Goal: Answer question/provide support: Share knowledge or assist other users

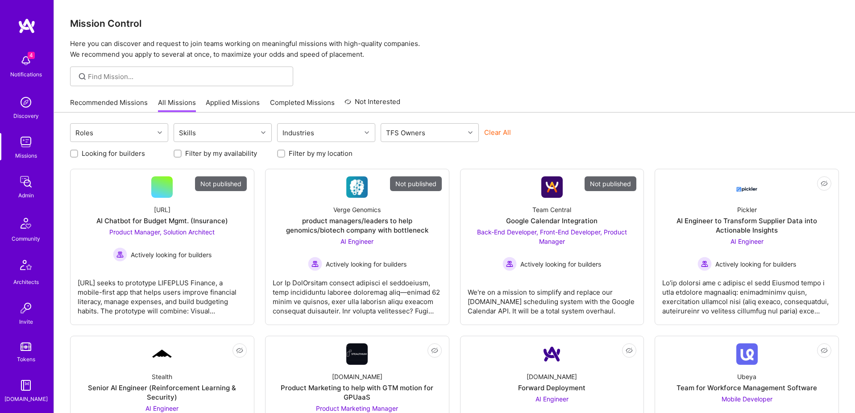
scroll to position [157, 0]
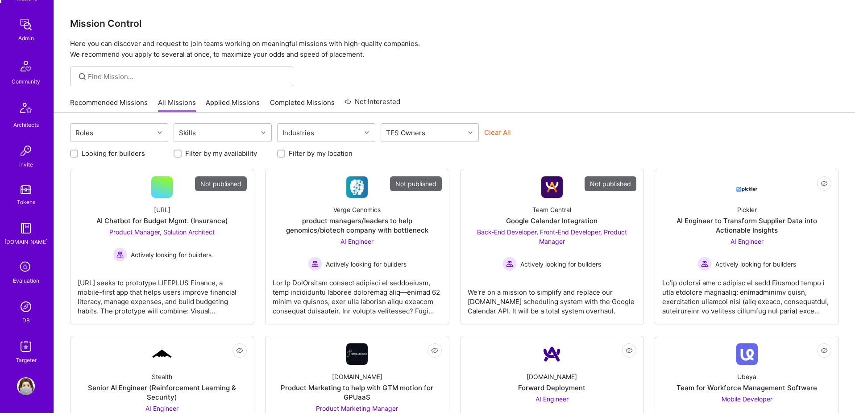
click at [22, 308] on img at bounding box center [26, 307] width 18 height 18
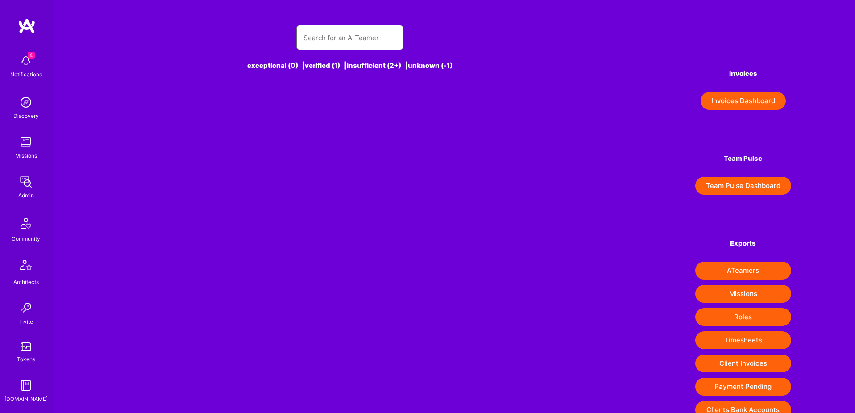
click at [329, 46] on input "text" at bounding box center [349, 37] width 93 height 23
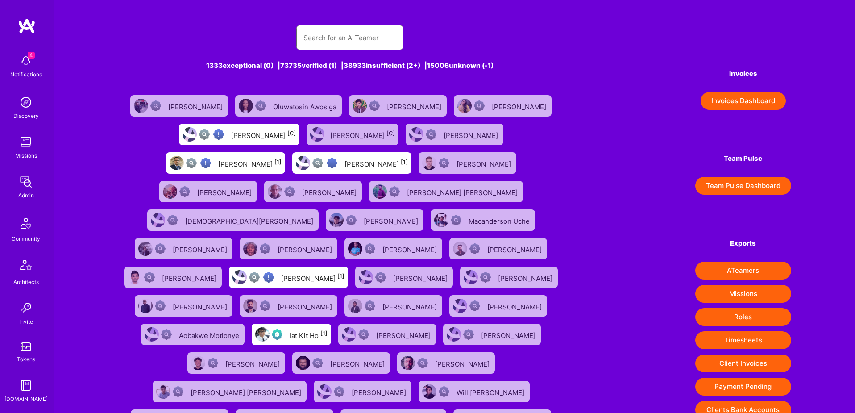
paste input "[EMAIL_ADDRESS][DOMAIN_NAME]"
type input "[EMAIL_ADDRESS][DOMAIN_NAME]"
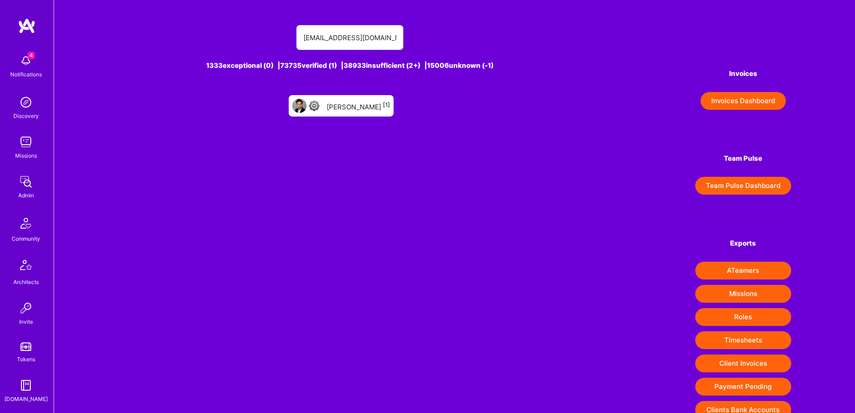
click at [360, 114] on div "[PERSON_NAME] [1]" at bounding box center [341, 105] width 105 height 21
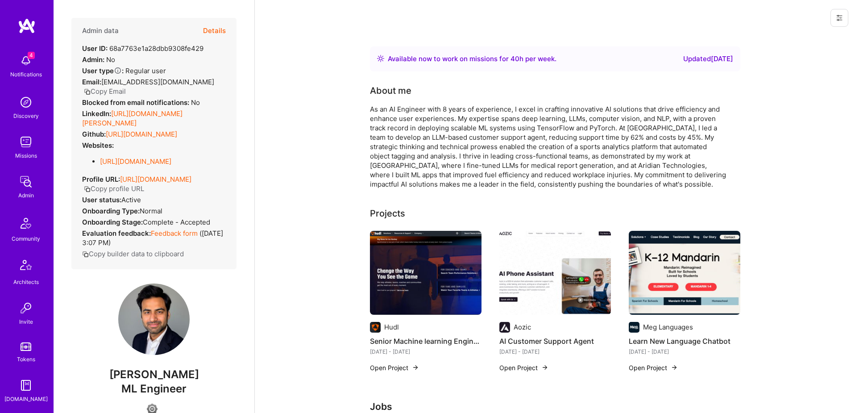
click at [221, 31] on button "Details" at bounding box center [214, 31] width 23 height 26
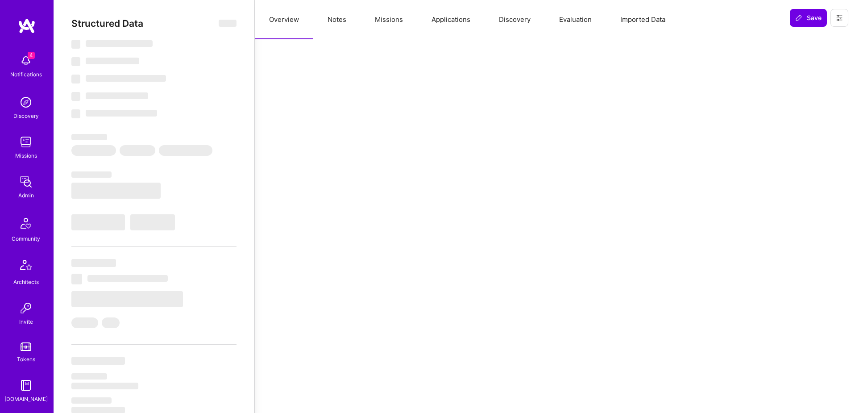
click at [567, 22] on button "Evaluation" at bounding box center [575, 19] width 61 height 39
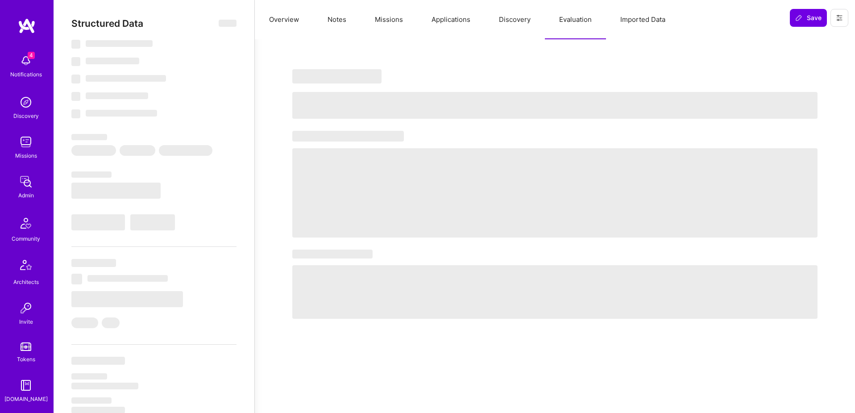
select select "Right Now"
select select "4"
select select "7"
select select "6"
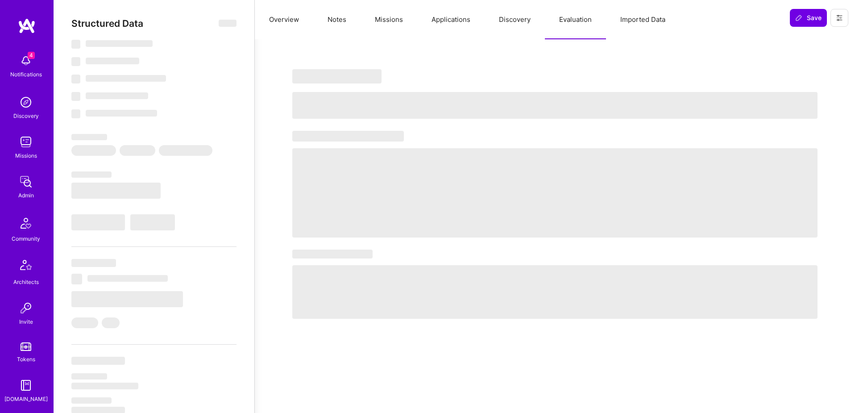
select select "US"
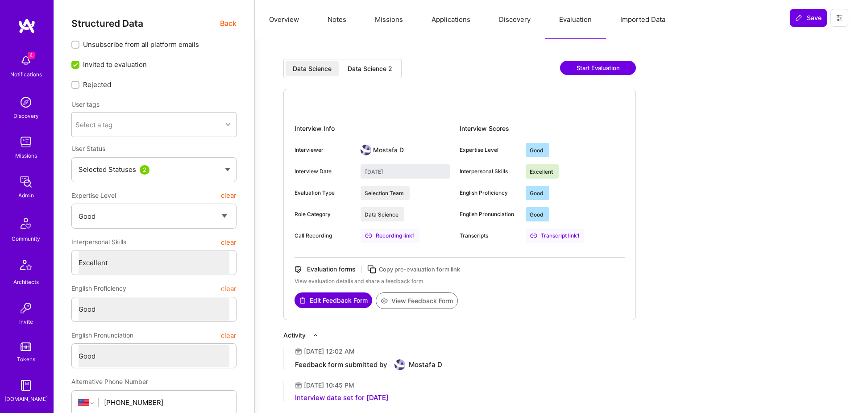
click at [389, 71] on div "Data Science 2" at bounding box center [370, 68] width 45 height 9
type input "[DATE]"
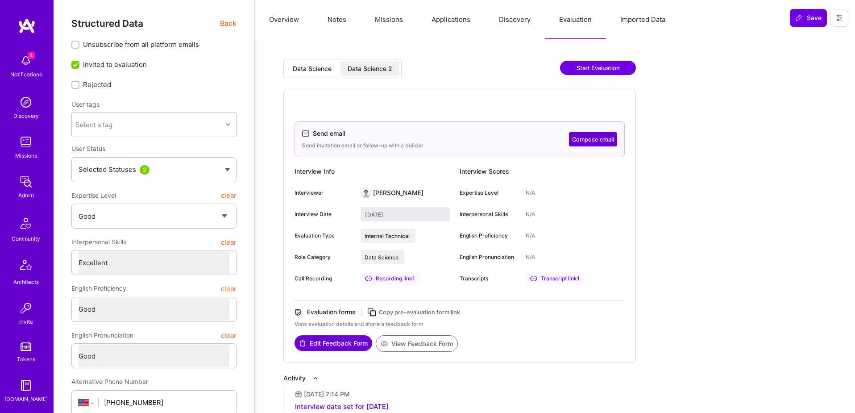
scroll to position [157, 0]
click at [21, 317] on link "DB" at bounding box center [25, 311] width 55 height 27
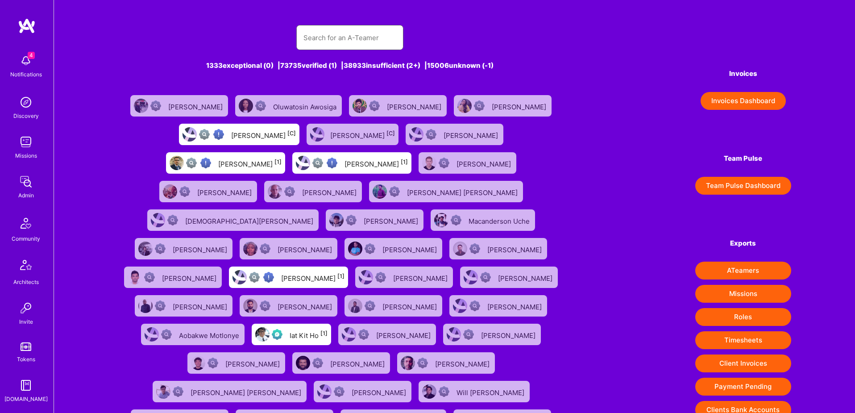
click at [327, 39] on input "text" at bounding box center [349, 37] width 93 height 23
paste input "[PERSON_NAME][EMAIL_ADDRESS][DOMAIN_NAME]"
type input "[PERSON_NAME][EMAIL_ADDRESS][DOMAIN_NAME]"
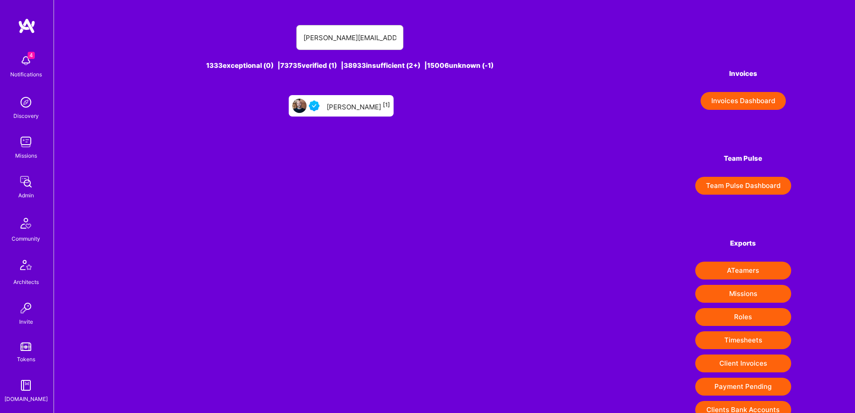
click at [349, 109] on div "[PERSON_NAME] [1]" at bounding box center [358, 106] width 63 height 12
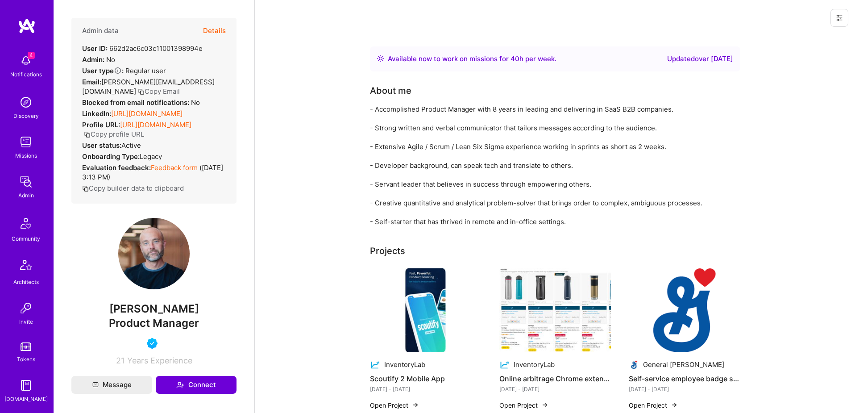
scroll to position [157, 0]
click at [28, 311] on img at bounding box center [26, 307] width 18 height 18
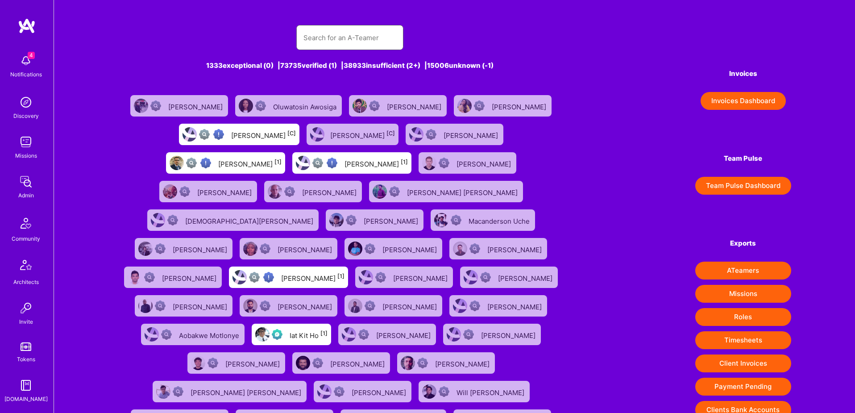
click at [341, 41] on input "text" at bounding box center [349, 37] width 93 height 23
paste input "[URL][DOMAIN_NAME]"
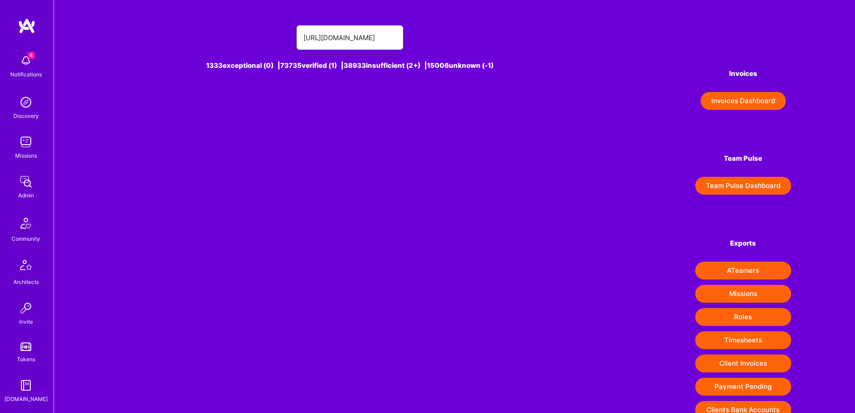
type input "[URL][DOMAIN_NAME]"
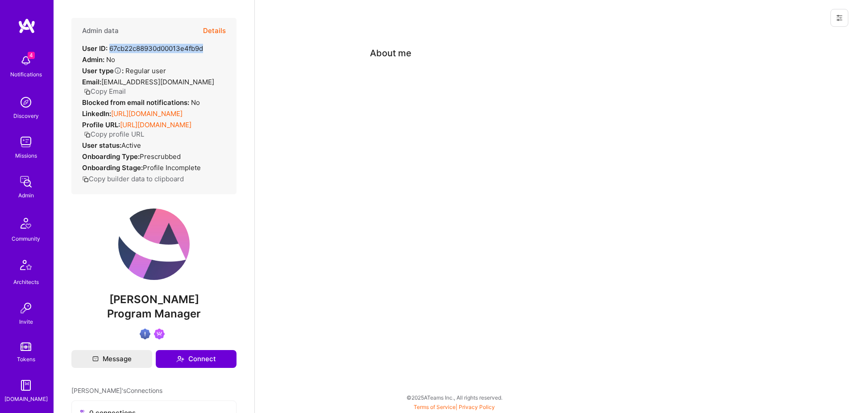
click at [837, 15] on icon at bounding box center [838, 17] width 5 height 5
click at [789, 37] on button "Login as Eren" at bounding box center [807, 38] width 83 height 23
